Goal: Register for event/course

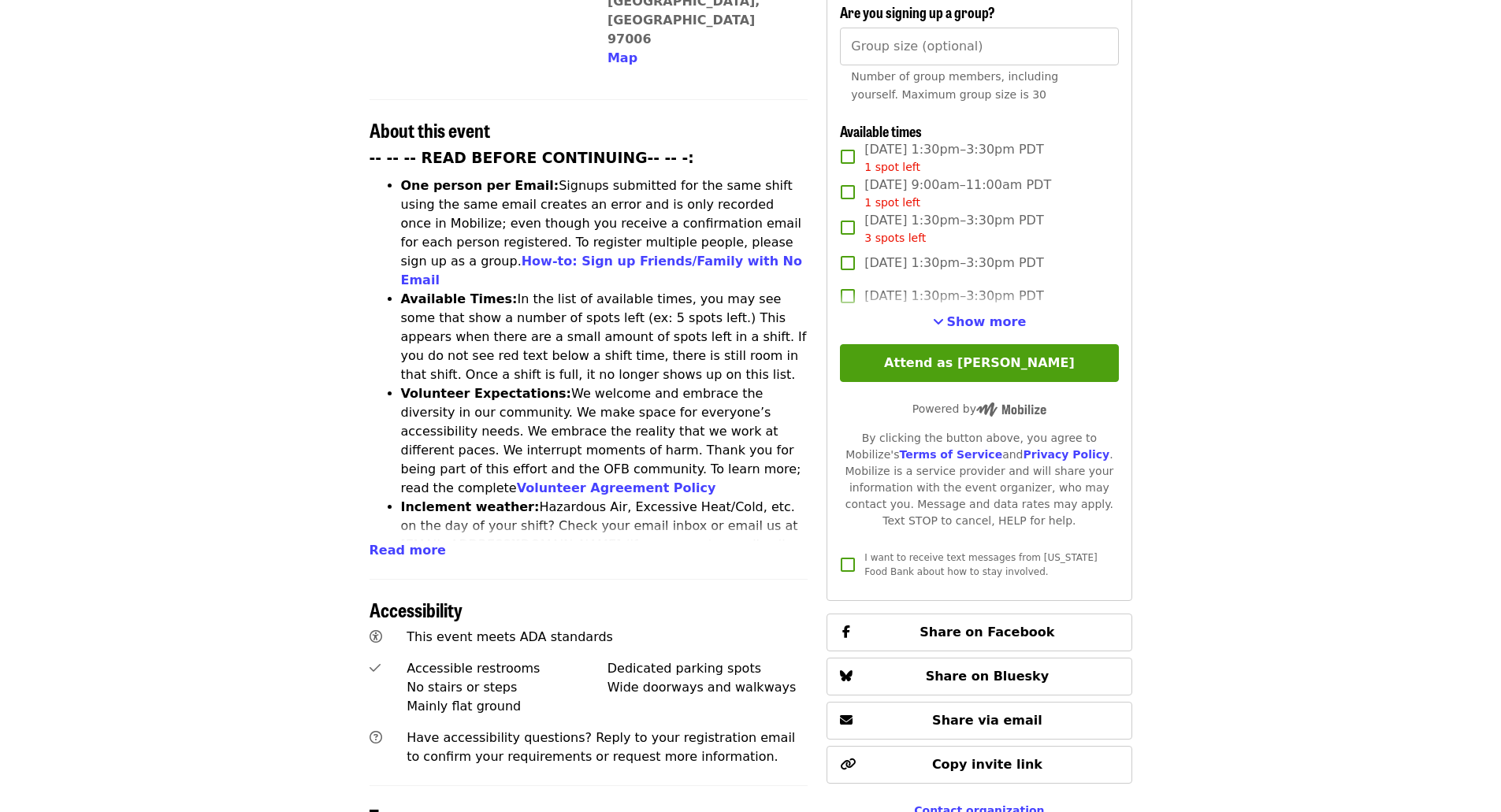
scroll to position [550, 0]
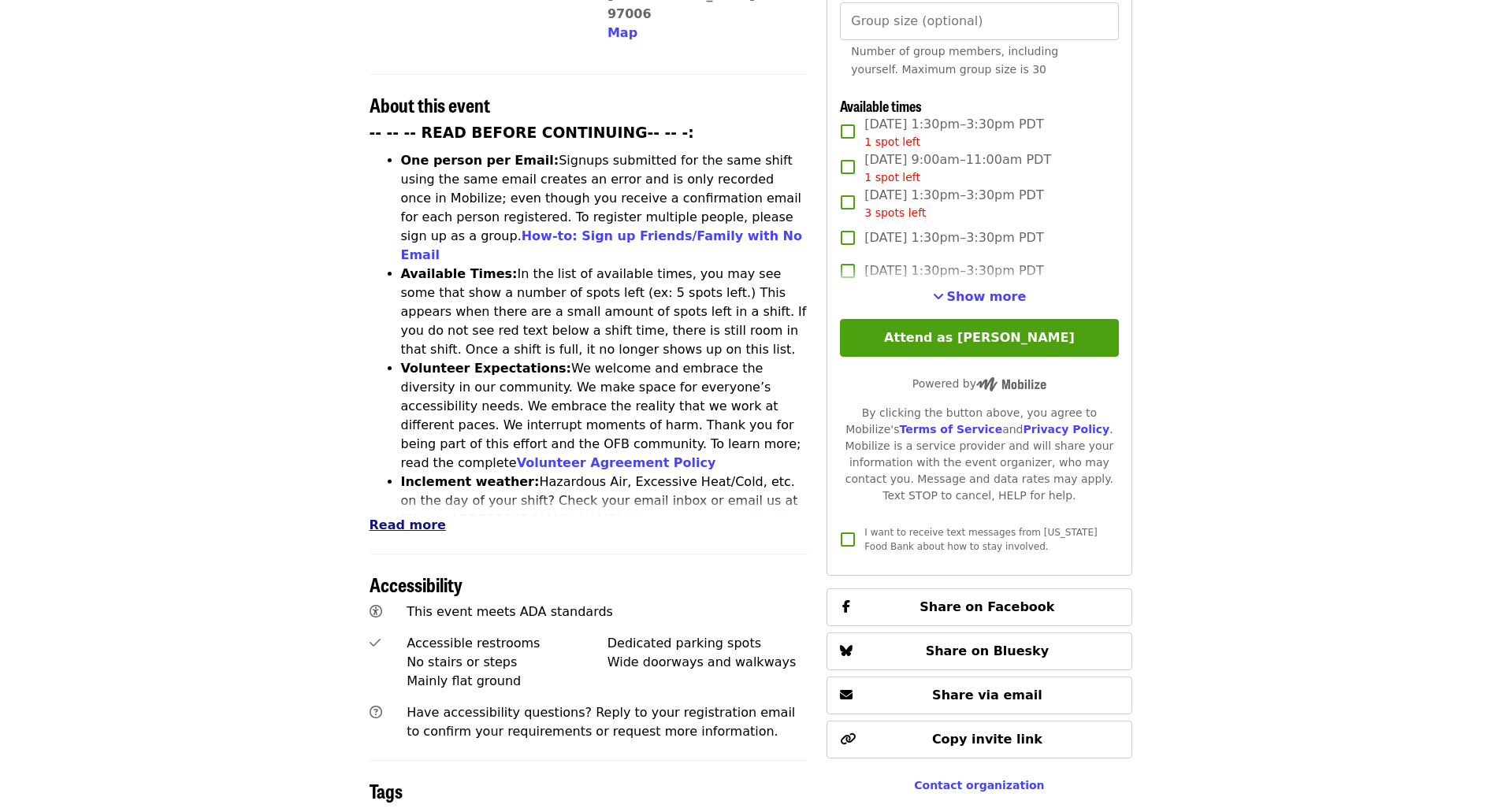
click at [388, 518] on span "Read more" at bounding box center [408, 525] width 77 height 15
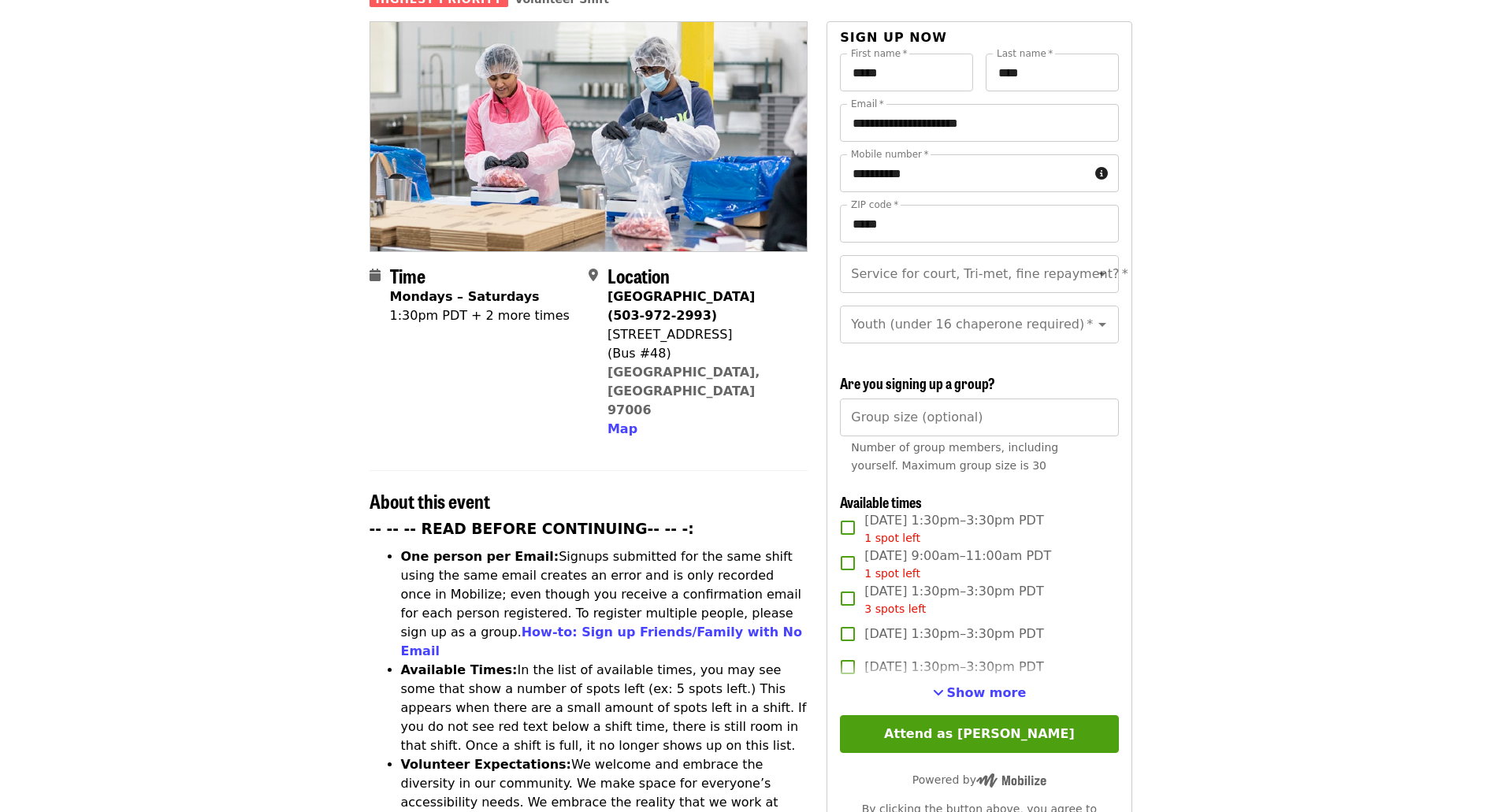
scroll to position [158, 0]
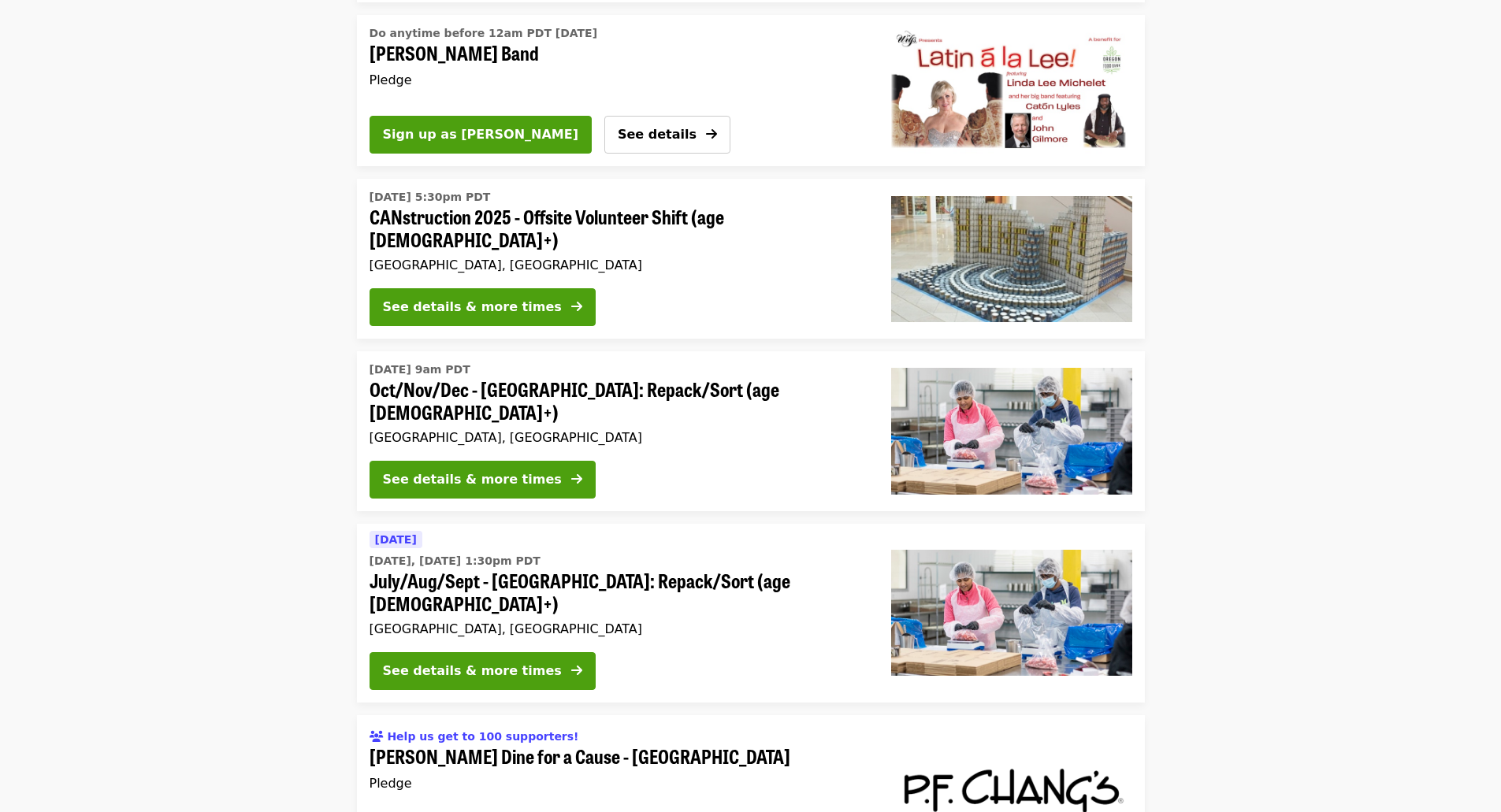
scroll to position [3545, 0]
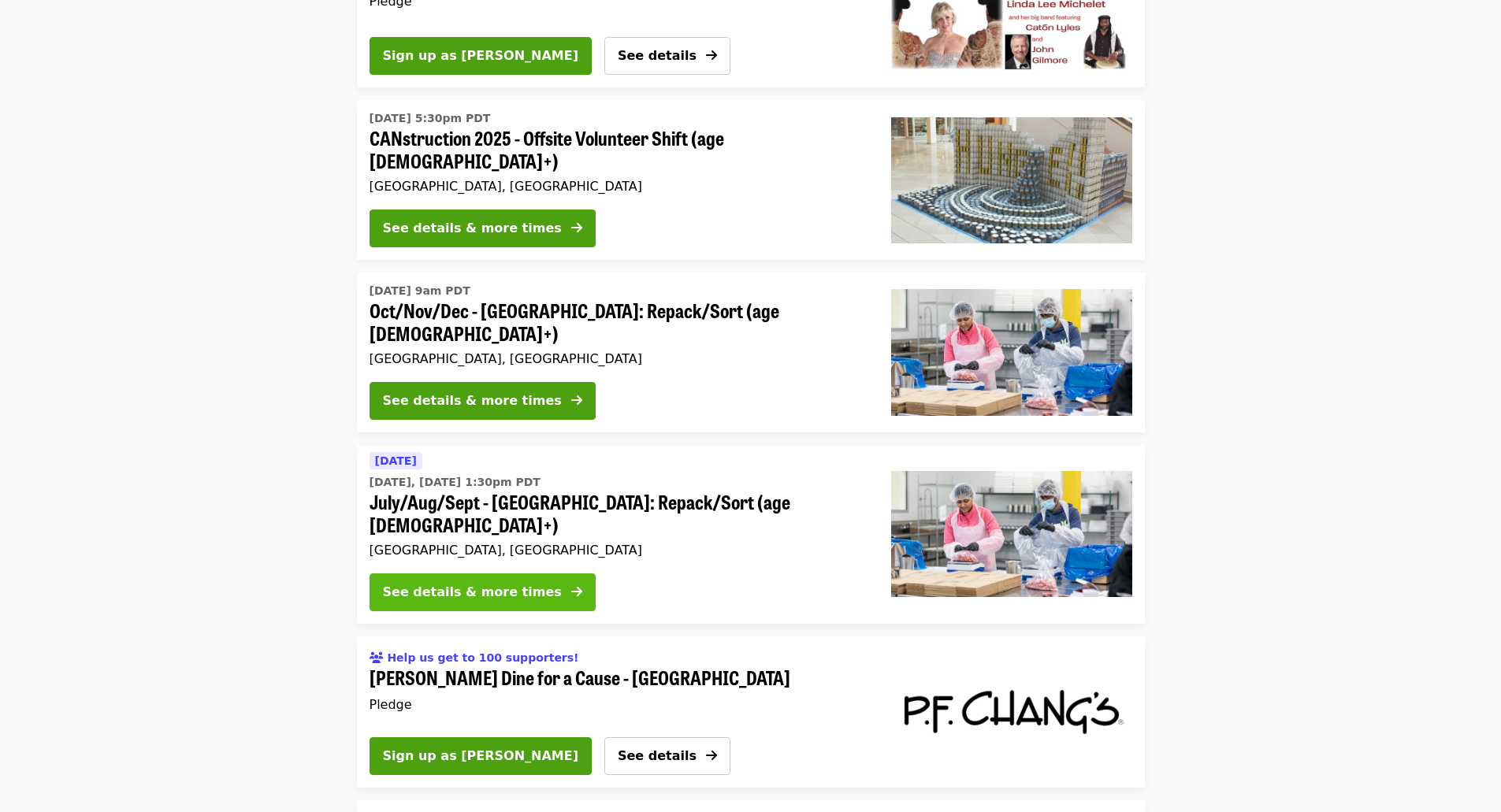
click at [472, 583] on div "See details & more times" at bounding box center [473, 593] width 179 height 19
